Goal: Find specific page/section: Find specific page/section

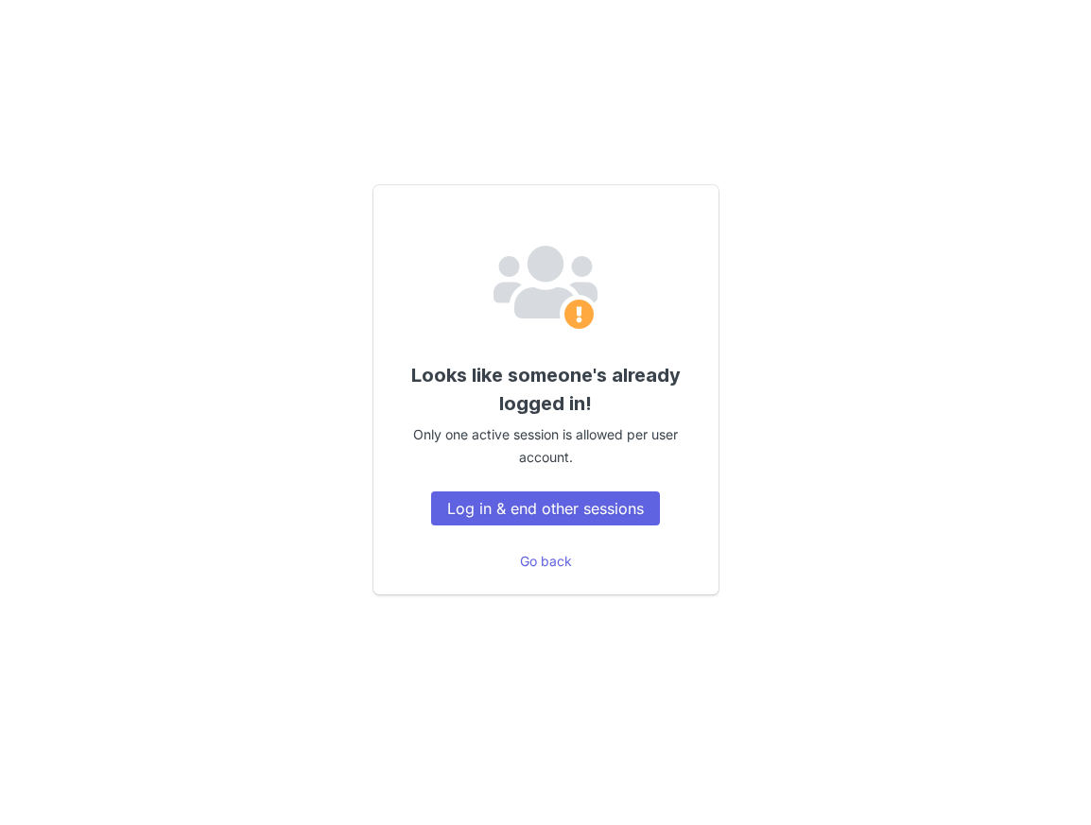
click at [564, 498] on button "Log in & end other sessions" at bounding box center [545, 509] width 229 height 34
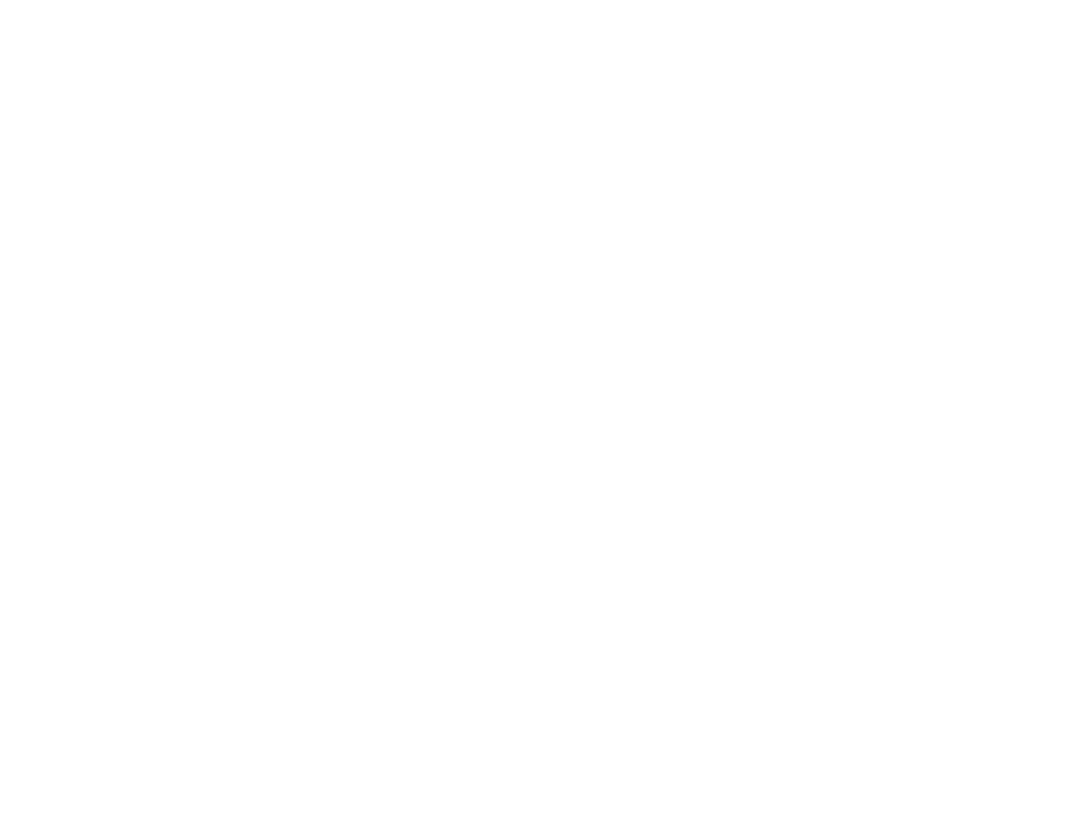
click at [577, 513] on div at bounding box center [545, 412] width 1091 height 825
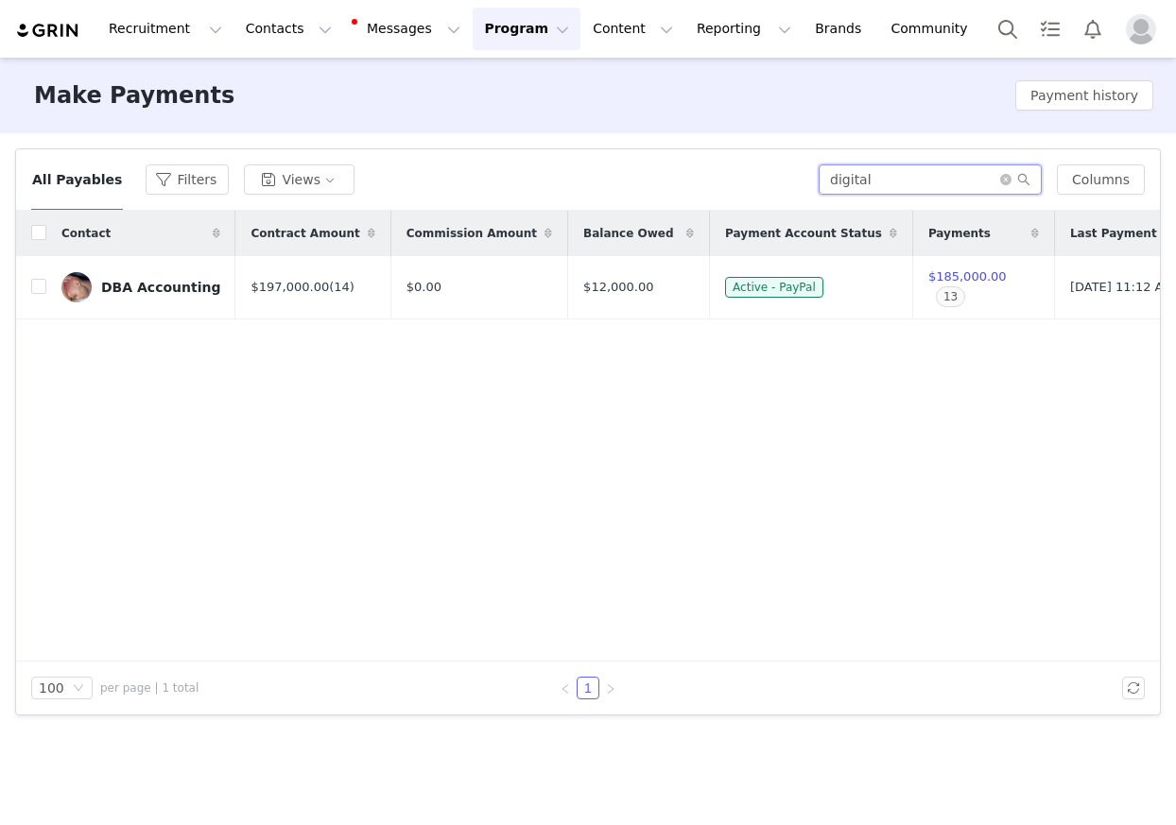
click at [1002, 177] on input "digital" at bounding box center [930, 179] width 223 height 30
click at [1011, 180] on icon "icon: close-circle" at bounding box center [1005, 179] width 11 height 11
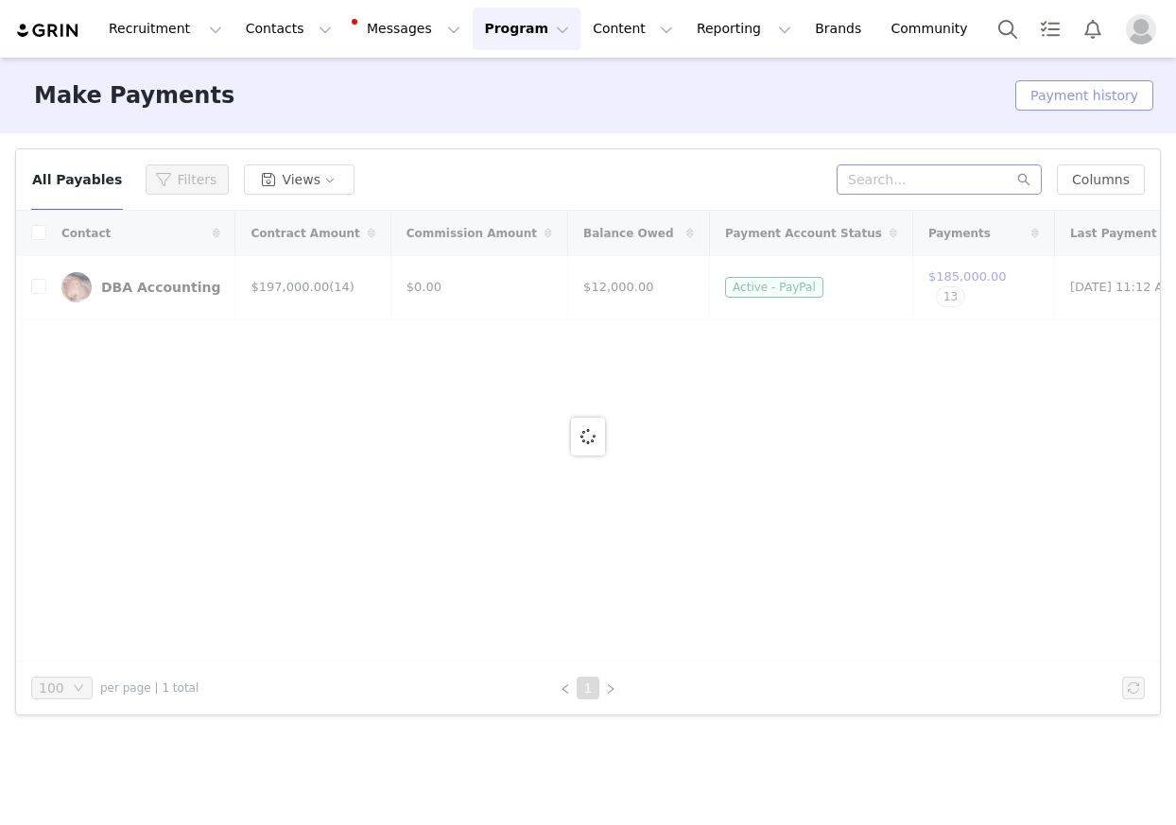
click at [1087, 90] on button "Payment history" at bounding box center [1084, 95] width 138 height 30
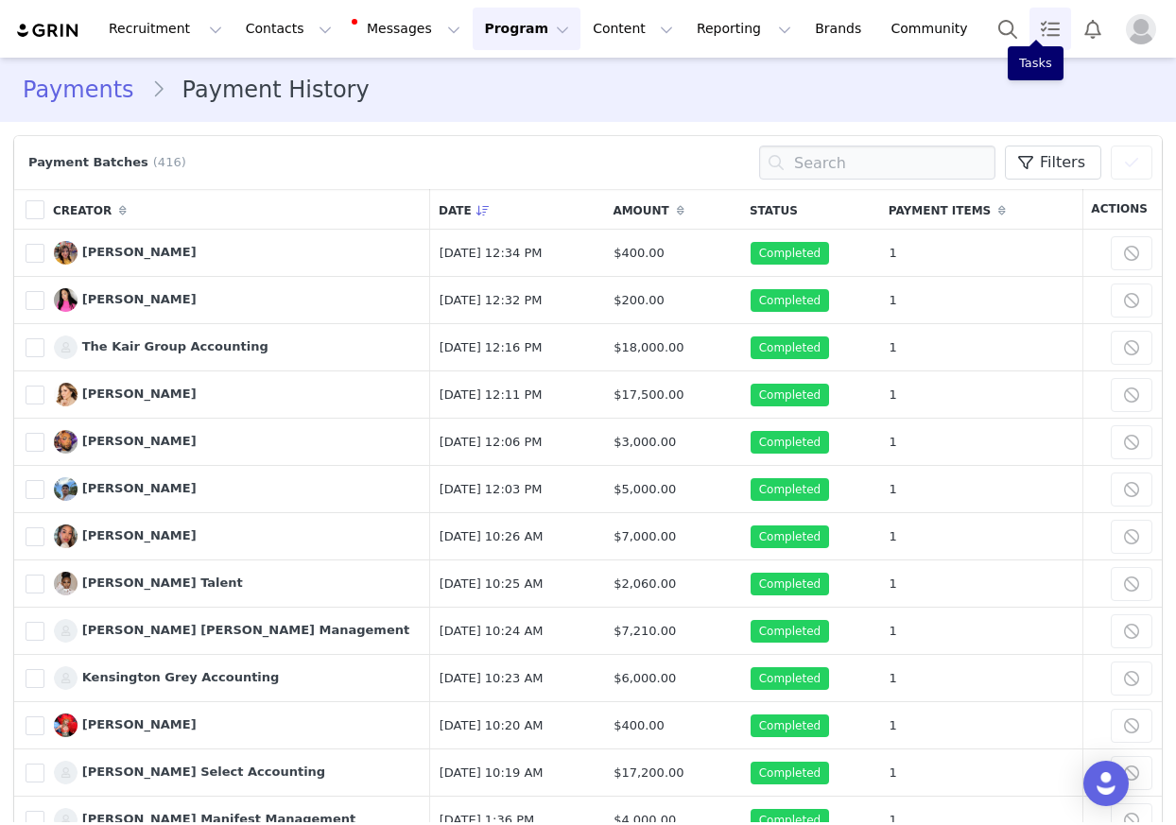
click at [1035, 29] on link "Tasks" at bounding box center [1050, 29] width 42 height 43
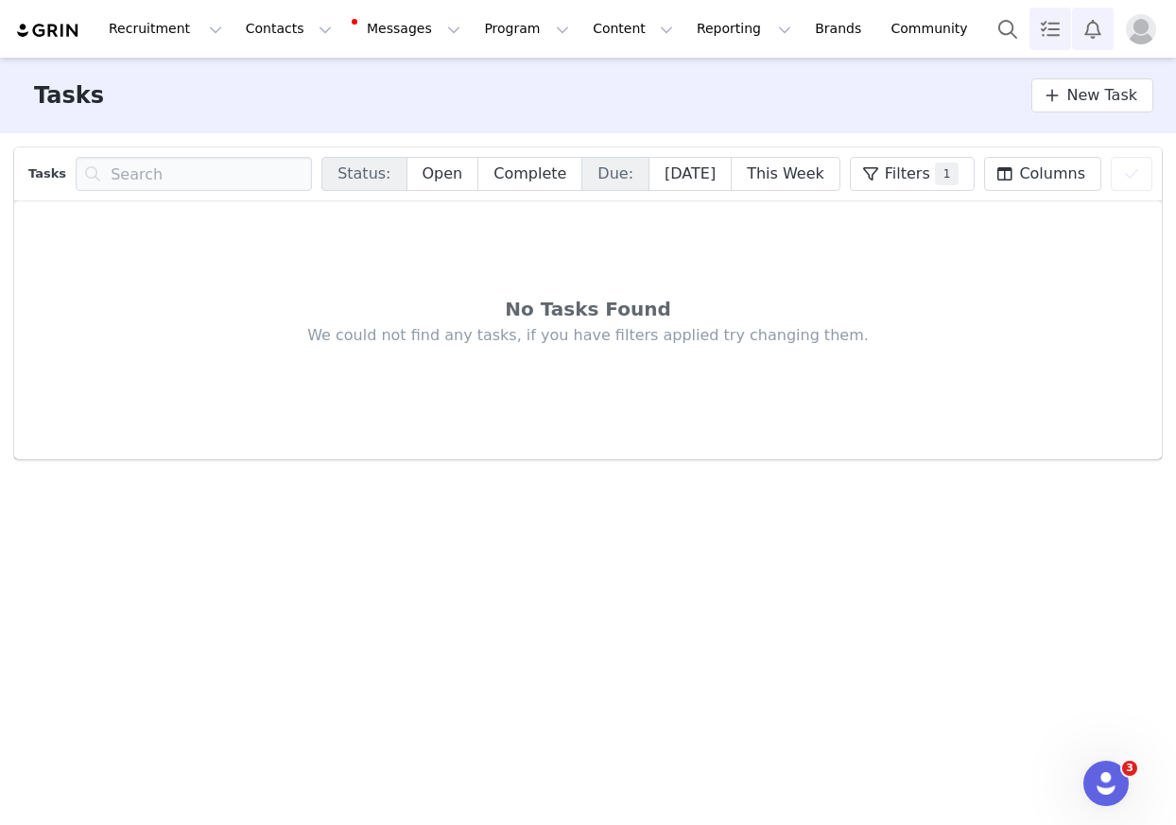
click at [1090, 24] on button "Notifications" at bounding box center [1093, 29] width 42 height 43
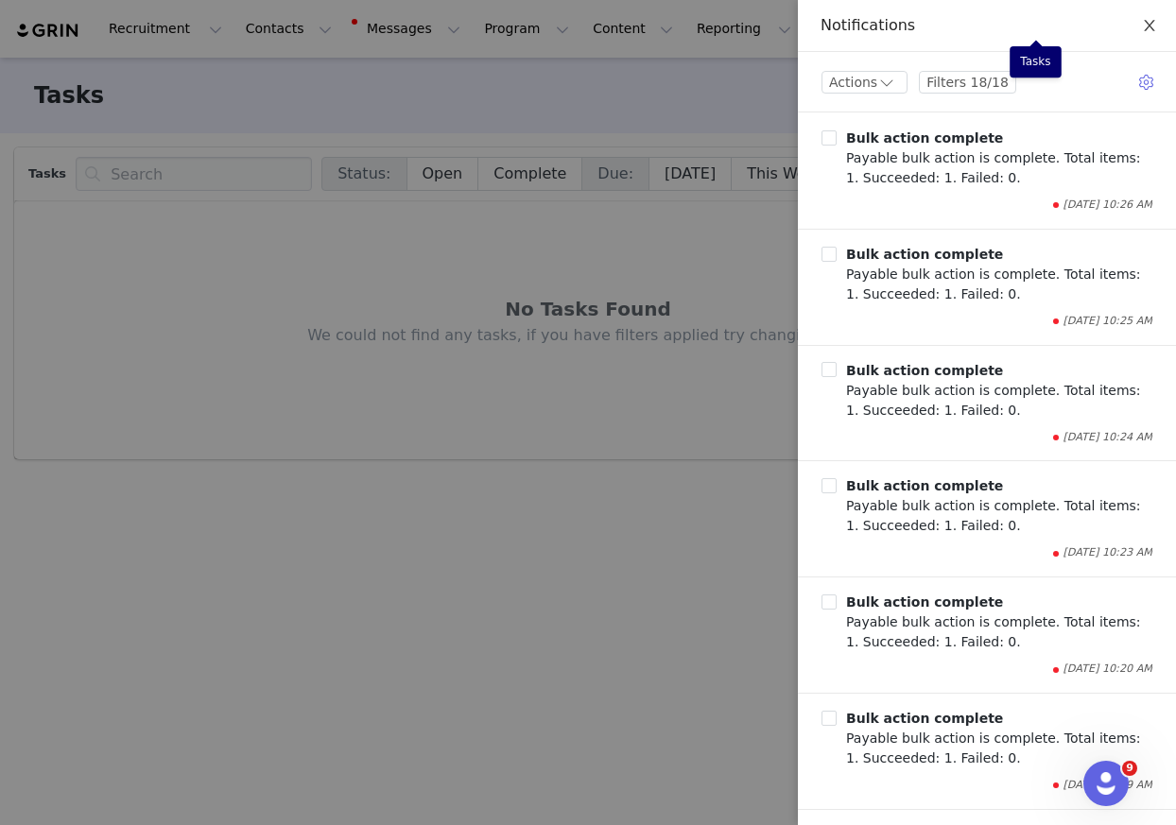
click at [1090, 20] on icon "icon: close" at bounding box center [1149, 25] width 15 height 15
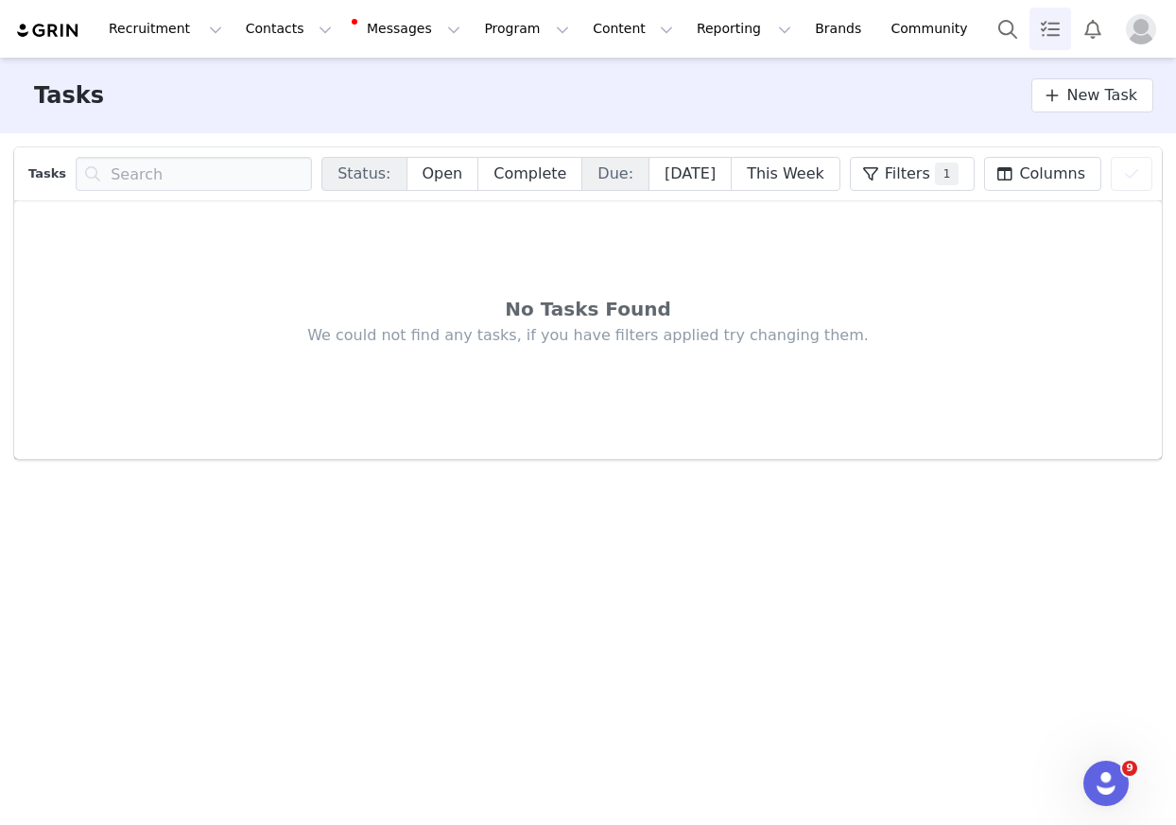
click at [1090, 32] on img "Profile" at bounding box center [1141, 29] width 30 height 30
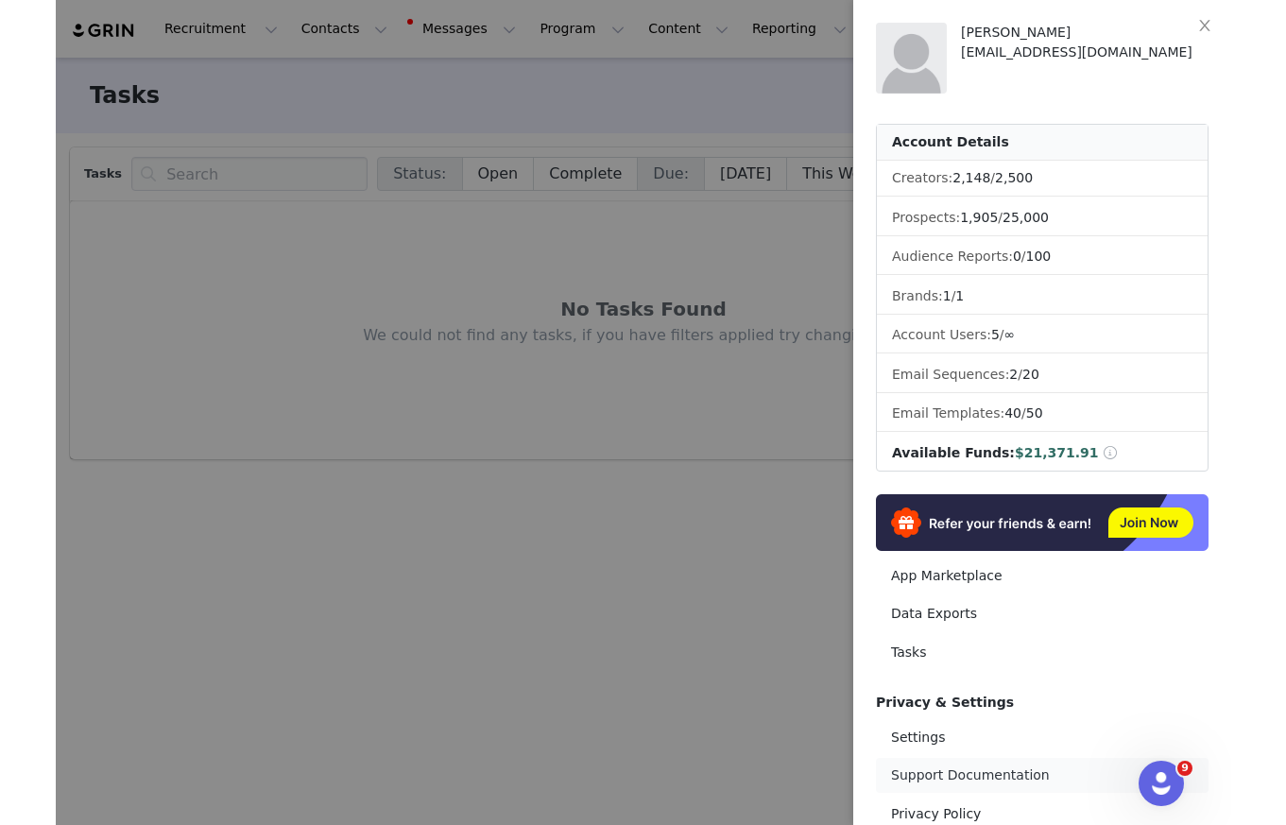
scroll to position [133, 0]
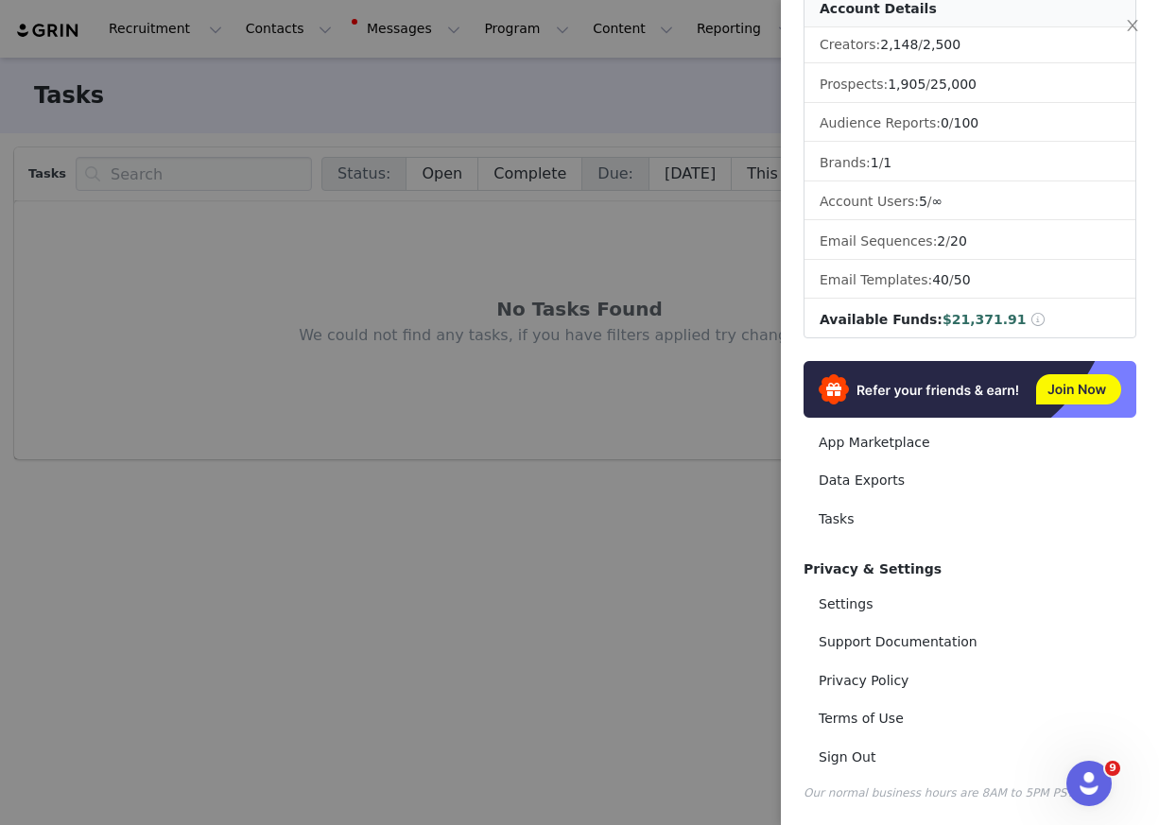
click at [268, 77] on div at bounding box center [579, 412] width 1159 height 825
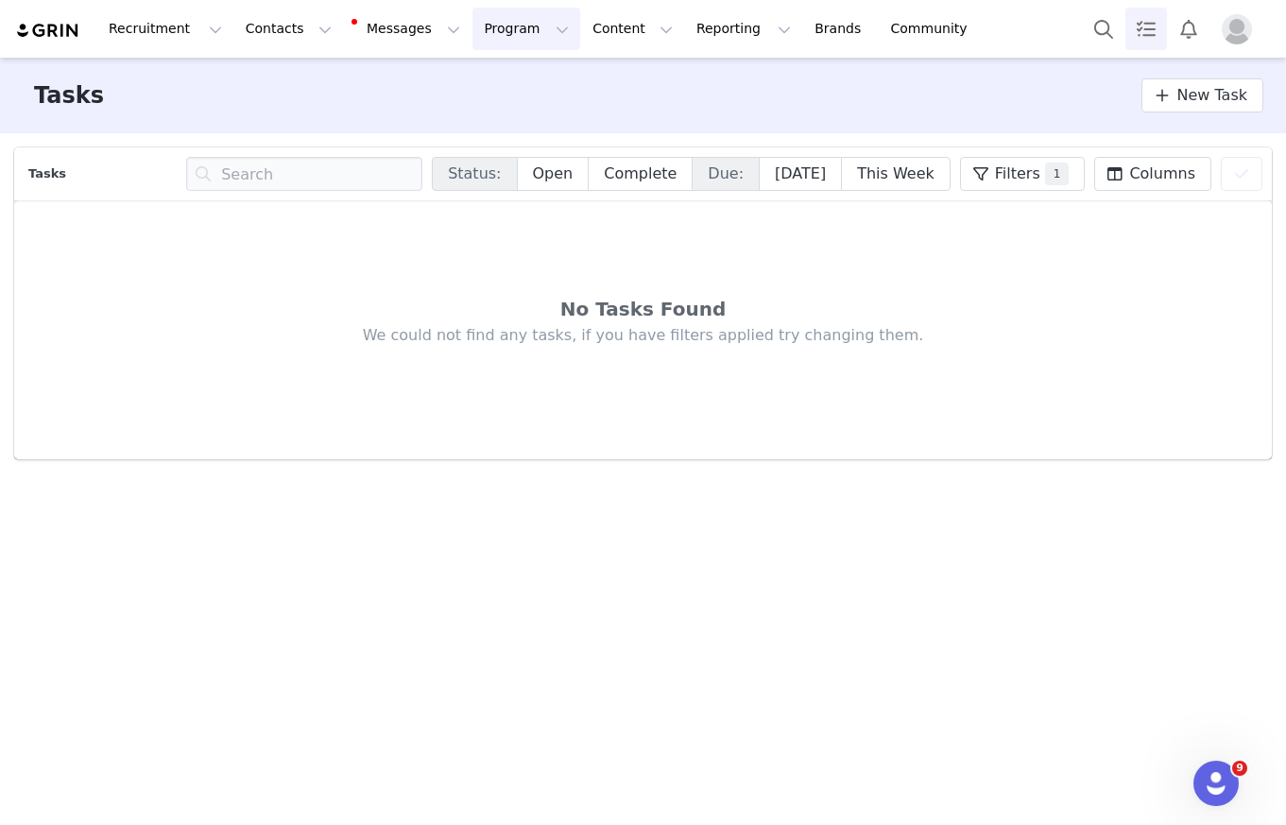
click at [473, 30] on button "Program Program" at bounding box center [527, 29] width 108 height 43
click at [490, 85] on p "Activations" at bounding box center [494, 84] width 73 height 20
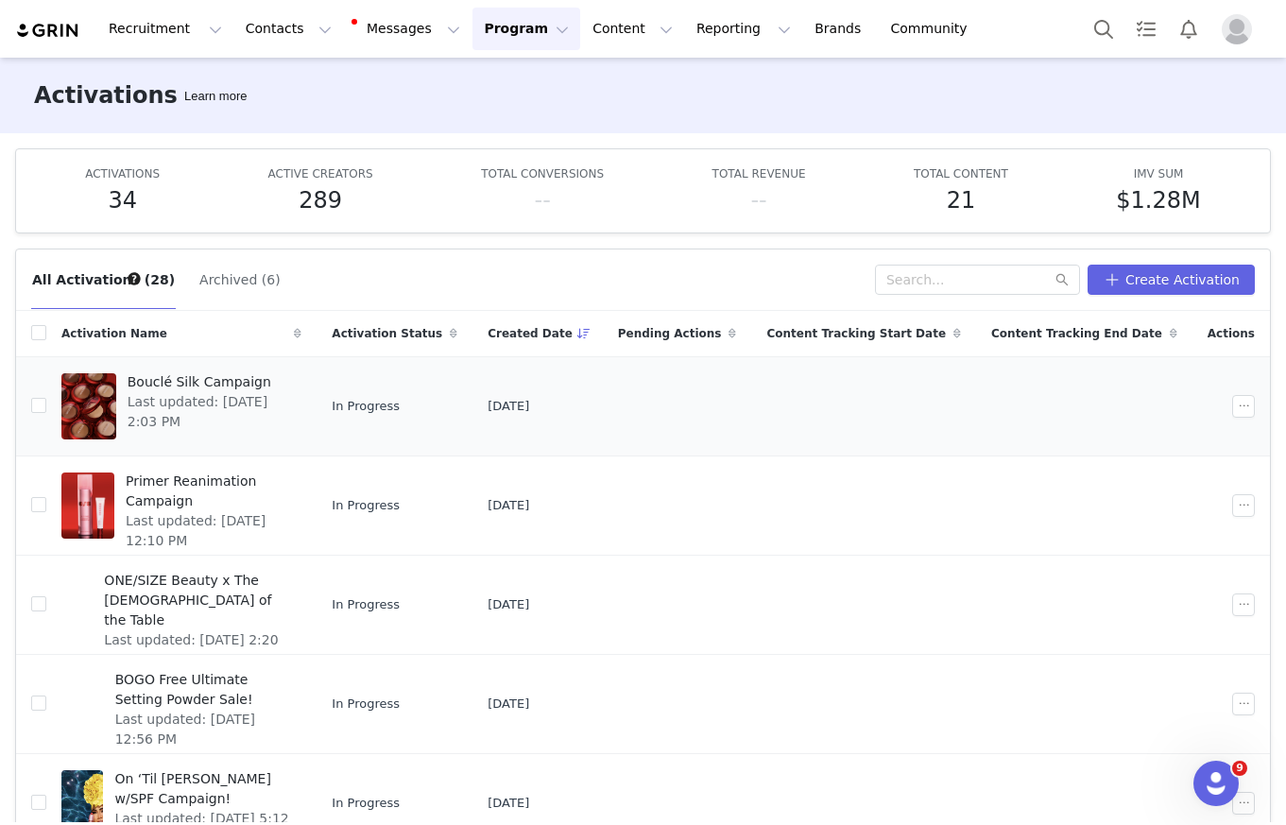
click at [209, 392] on span "Last updated: Aug 7, 2025 2:03 PM" at bounding box center [210, 412] width 164 height 40
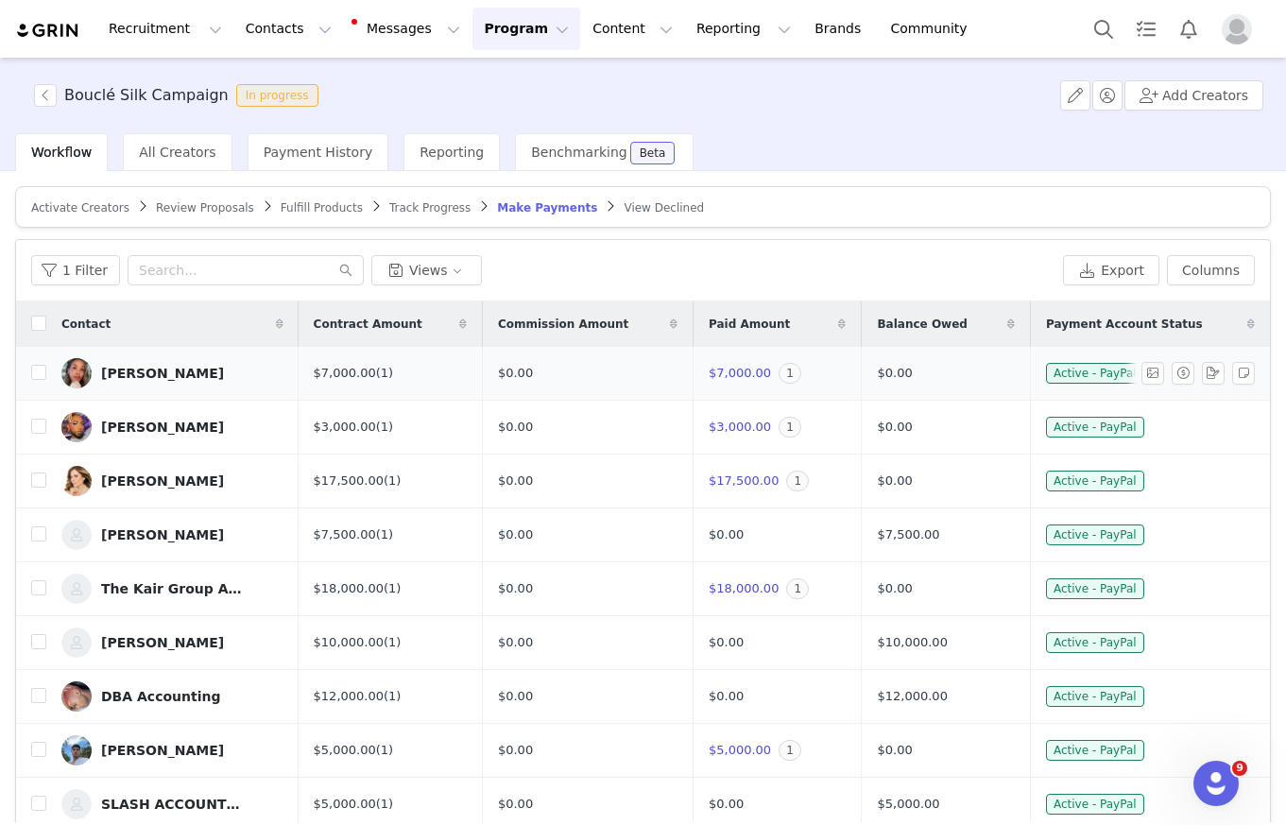
scroll to position [3, 0]
